Goal: Communication & Community: Answer question/provide support

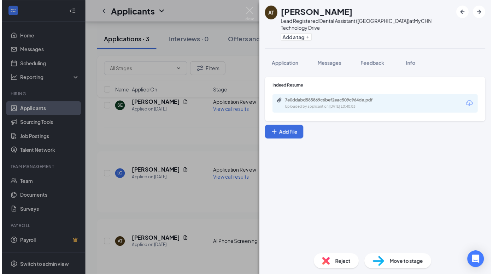
scroll to position [123, 0]
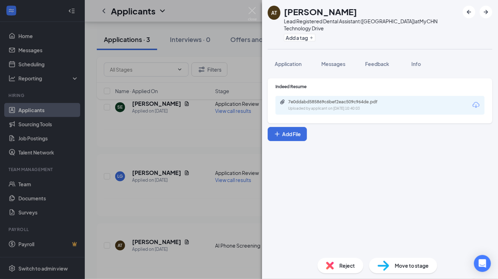
click at [219, 136] on div "AT [PERSON_NAME] Lead Registered Dental Assistant (RDA) at [GEOGRAPHIC_DATA] Ad…" at bounding box center [249, 139] width 498 height 279
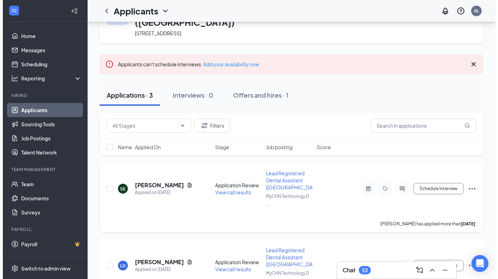
scroll to position [71, 0]
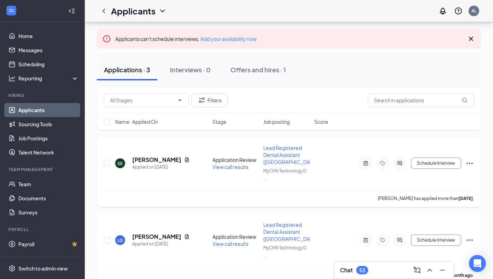
click at [185, 158] on icon "Document" at bounding box center [187, 160] width 4 height 5
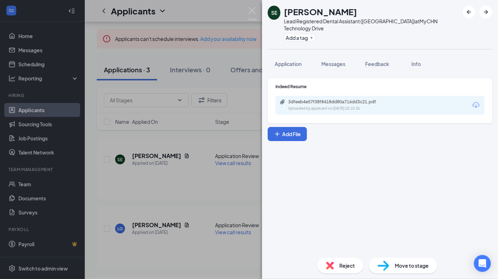
click at [345, 107] on div "3dfeeb4e57f38f8418dd80a716dd3c21.pdf Uploaded by applicant on [DATE] 10:10:36" at bounding box center [380, 105] width 209 height 19
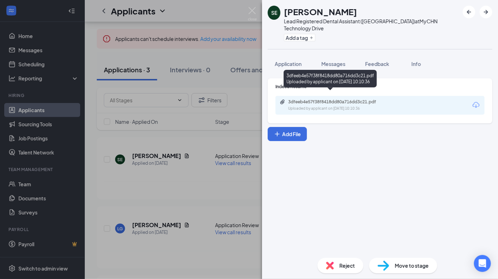
click at [345, 106] on div "Uploaded by applicant on [DATE] 10:10:36" at bounding box center [341, 109] width 106 height 6
click at [337, 99] on div "3dfeeb4e57f38f8418dd80a716dd3c21.pdf" at bounding box center [337, 102] width 99 height 6
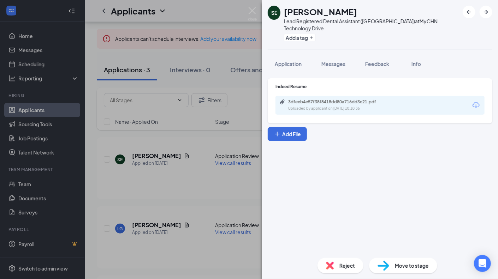
click at [298, 184] on div "Indeed Resume 3dfeeb4e57f38f8418dd80a716dd3c21.pdf Uploaded by applicant on [DA…" at bounding box center [380, 163] width 236 height 180
click at [323, 61] on span "Messages" at bounding box center [334, 64] width 24 height 6
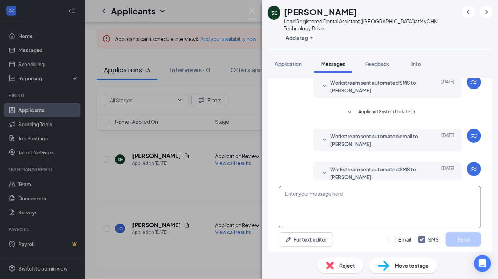
scroll to position [85, 0]
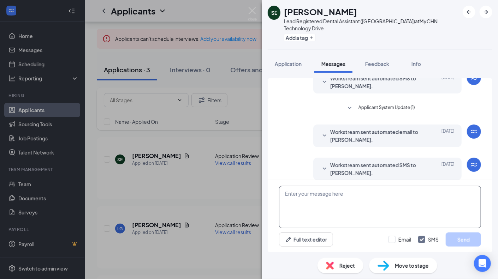
click at [349, 196] on textarea at bounding box center [380, 207] width 202 height 42
type textarea "t"
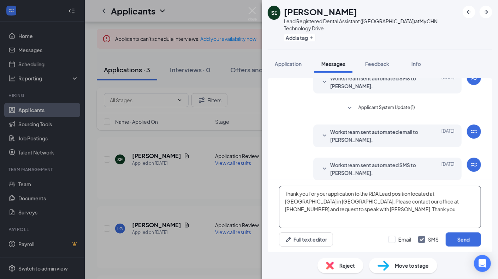
drag, startPoint x: 397, startPoint y: 212, endPoint x: 332, endPoint y: 198, distance: 66.5
click at [259, 184] on div "SE [PERSON_NAME] Lead Registered Dental Assistant (RDA) at [GEOGRAPHIC_DATA] Ad…" at bounding box center [249, 139] width 498 height 279
type textarea "Thank you for your application to the RDA Lead position located at [GEOGRAPHIC_…"
click at [468, 237] on button "Send" at bounding box center [463, 240] width 35 height 14
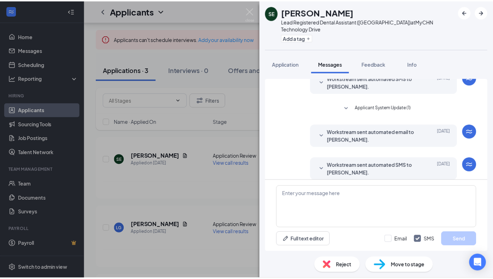
scroll to position [146, 0]
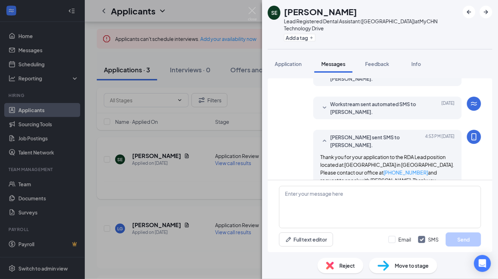
drag, startPoint x: 199, startPoint y: 181, endPoint x: 194, endPoint y: 180, distance: 5.4
click at [199, 181] on div "SE [PERSON_NAME] Lead Registered Dental Assistant (RDA) at [GEOGRAPHIC_DATA] Ad…" at bounding box center [249, 139] width 498 height 279
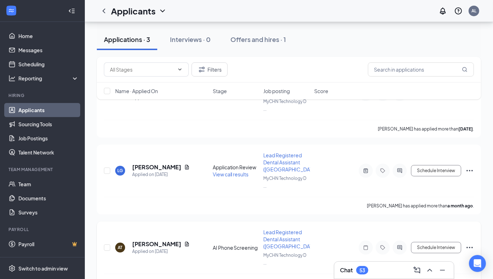
scroll to position [144, 0]
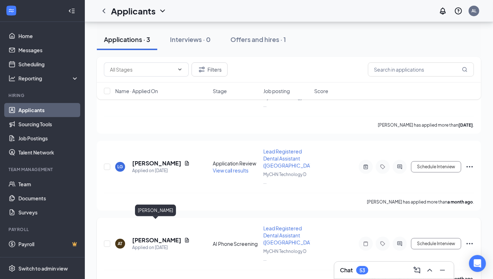
click at [159, 237] on h5 "[PERSON_NAME]" at bounding box center [156, 241] width 49 height 8
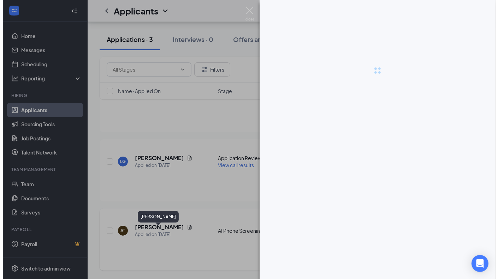
scroll to position [123, 0]
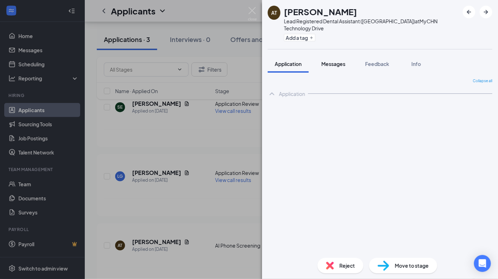
click at [337, 61] on span "Messages" at bounding box center [334, 64] width 24 height 6
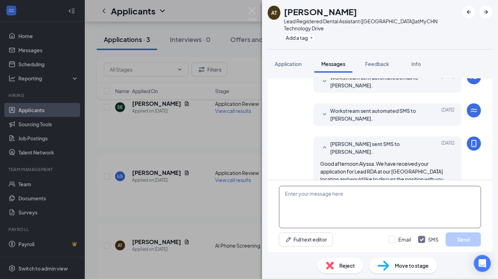
click at [337, 197] on textarea at bounding box center [380, 207] width 202 height 42
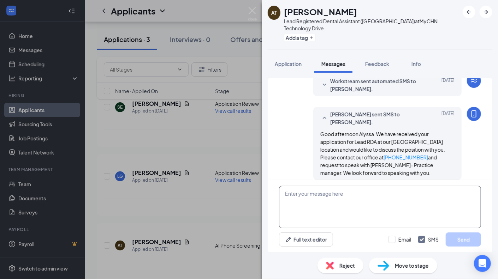
paste textarea "Thank you for your application to the RDA Lead position located at [GEOGRAPHIC_…"
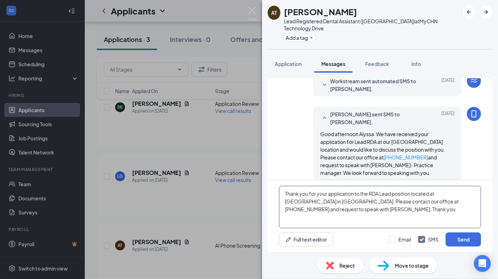
type textarea "Thank you for your application to the RDA Lead position located at [GEOGRAPHIC_…"
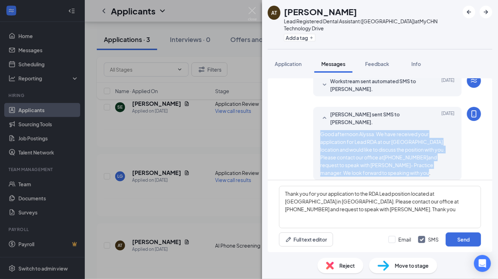
drag, startPoint x: 403, startPoint y: 168, endPoint x: 336, endPoint y: 133, distance: 75.2
click at [313, 123] on div "[PERSON_NAME] sent SMS to [PERSON_NAME]. [DATE] Good afternoon Alyssa. We have …" at bounding box center [387, 143] width 148 height 73
copy span "Good afternoon Alyssa. We have received your application for Lead RDA at our [G…"
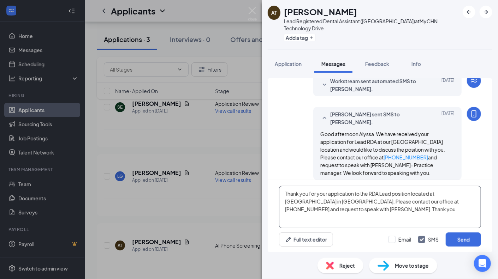
drag, startPoint x: 394, startPoint y: 210, endPoint x: 237, endPoint y: 173, distance: 161.7
click at [237, 173] on div "AT [PERSON_NAME] Lead Registered Dental Assistant (RDA) at [GEOGRAPHIC_DATA] Ad…" at bounding box center [249, 139] width 498 height 279
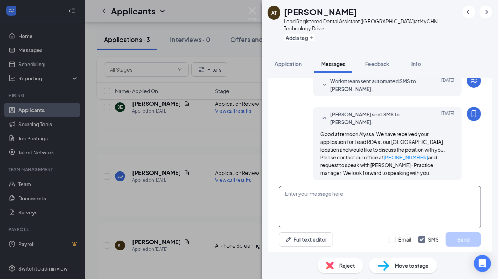
paste textarea "Good afternoon Alyssa. We have received your application for Lead RDA at our [G…"
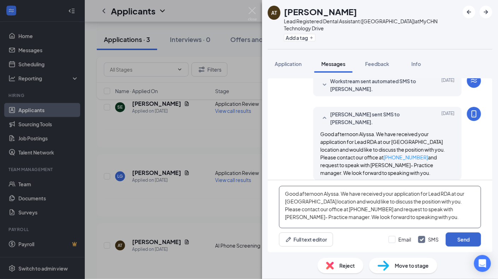
type textarea "Good afternoon Alyssa. We have received your application for Lead RDA at our [G…"
click at [461, 235] on button "Send" at bounding box center [463, 240] width 35 height 14
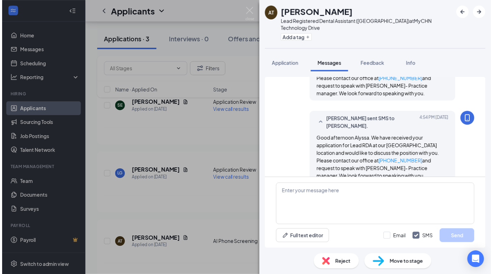
scroll to position [299, 0]
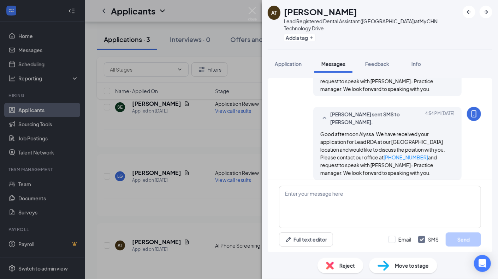
click at [209, 212] on div "AT [PERSON_NAME] Lead Registered Dental Assistant (RDA) at [GEOGRAPHIC_DATA] Ad…" at bounding box center [249, 139] width 498 height 279
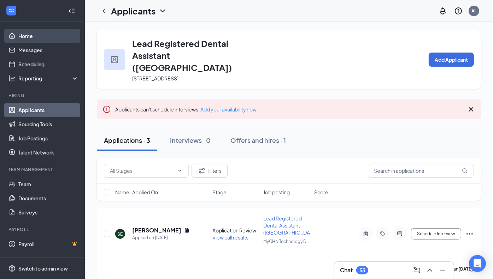
drag, startPoint x: 31, startPoint y: 42, endPoint x: 55, endPoint y: 29, distance: 27.5
click at [31, 42] on link "Home" at bounding box center [48, 36] width 60 height 14
